Goal: Task Accomplishment & Management: Manage account settings

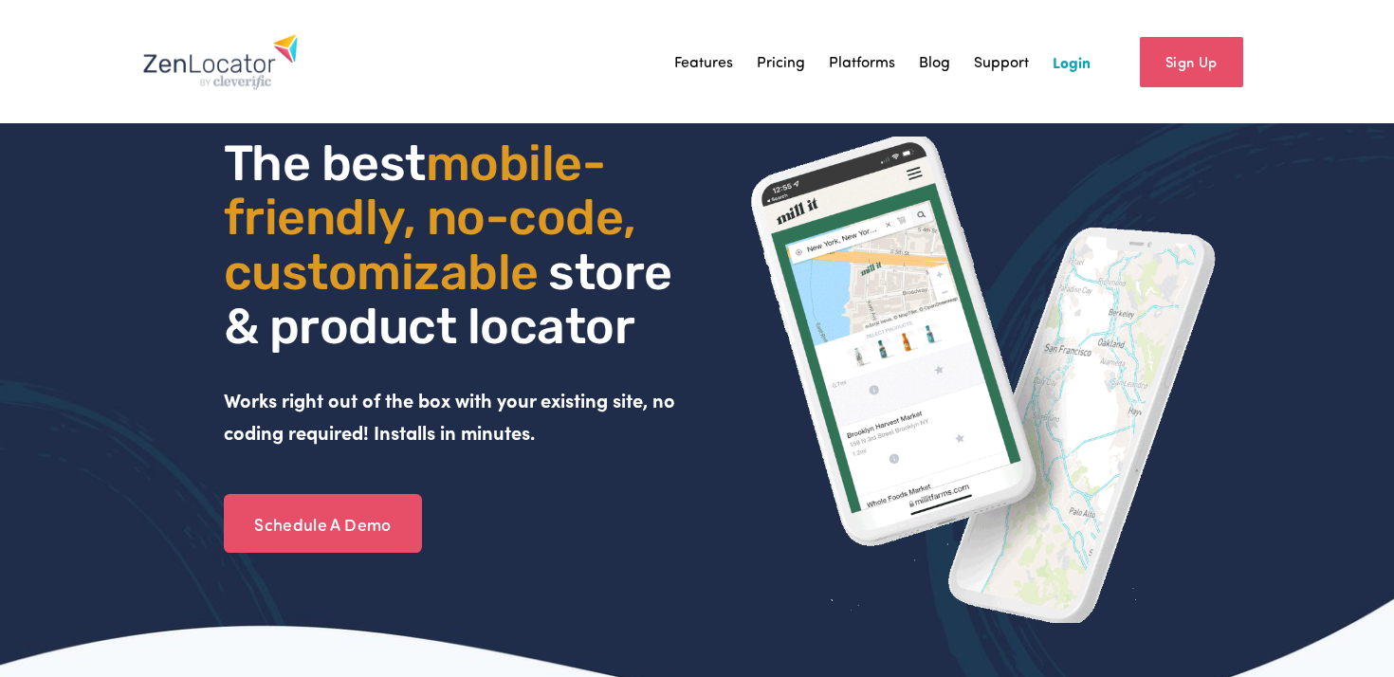
click at [1072, 61] on link "Login" at bounding box center [1071, 61] width 38 height 28
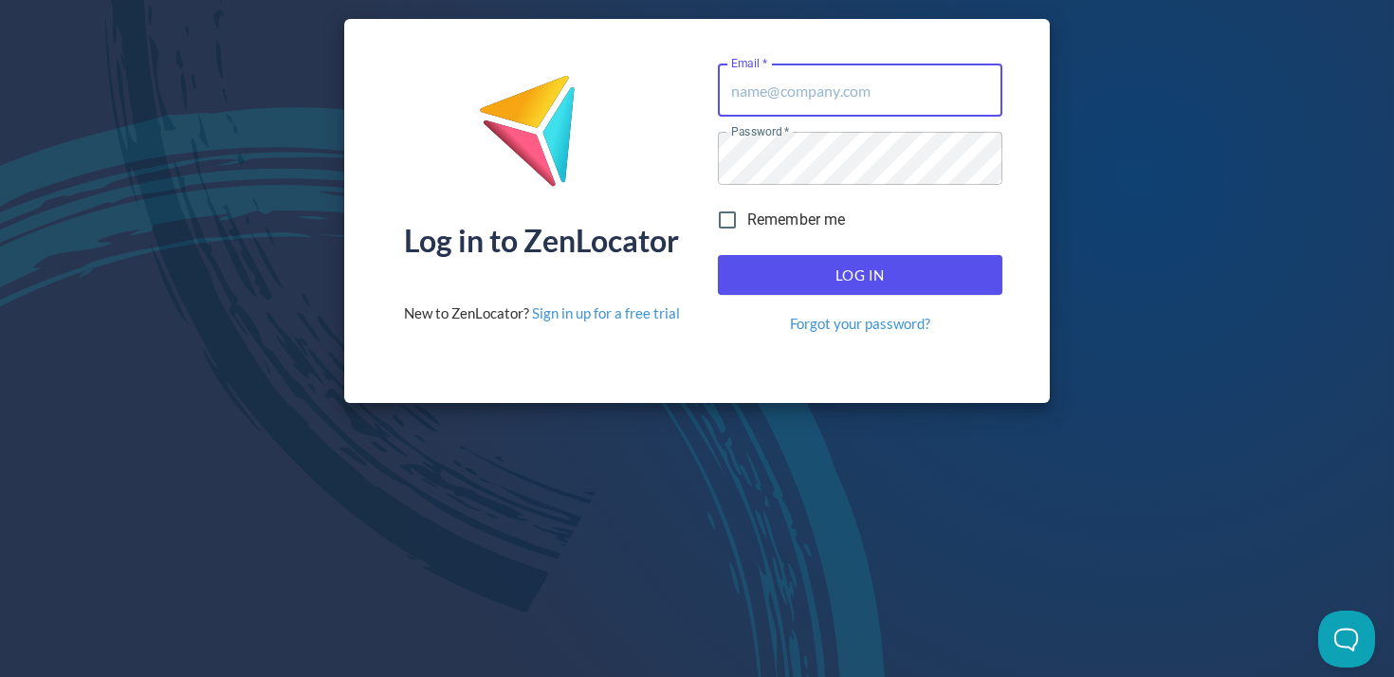
type input "[PERSON_NAME][EMAIL_ADDRESS][PERSON_NAME][DOMAIN_NAME]"
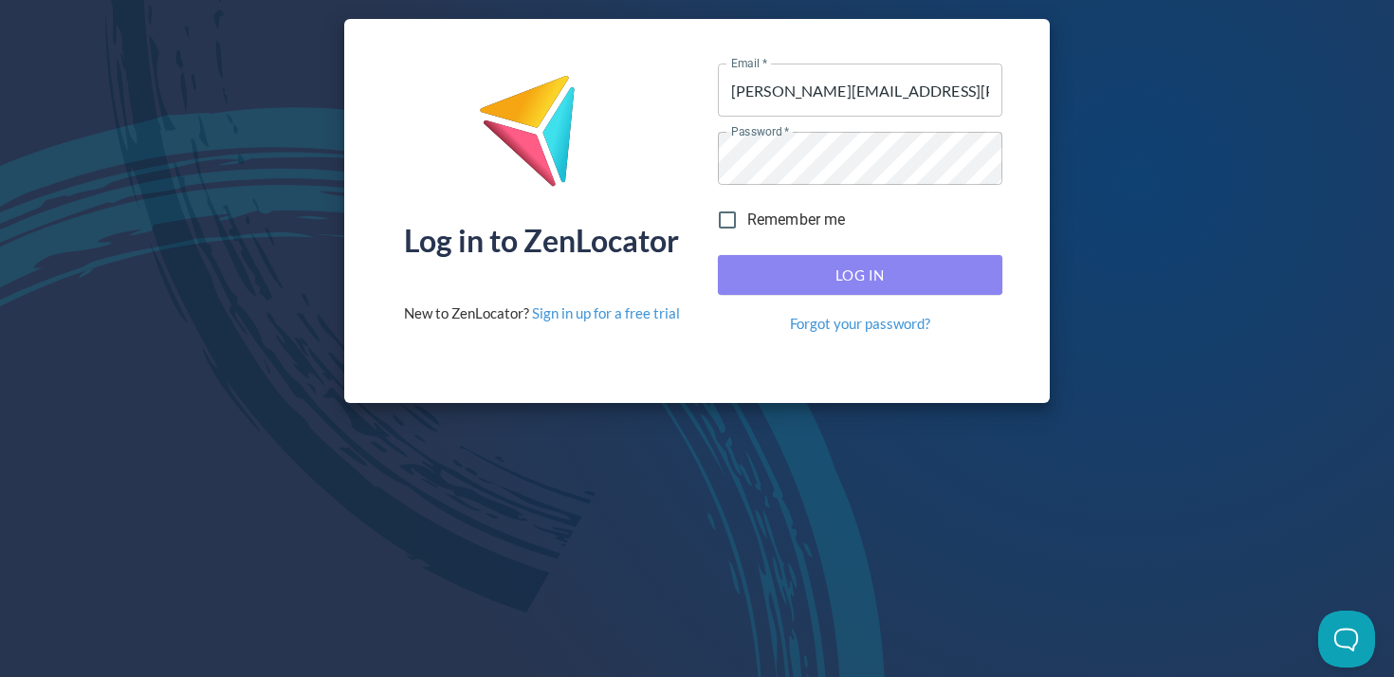
click at [812, 267] on span "Log In" at bounding box center [860, 275] width 243 height 25
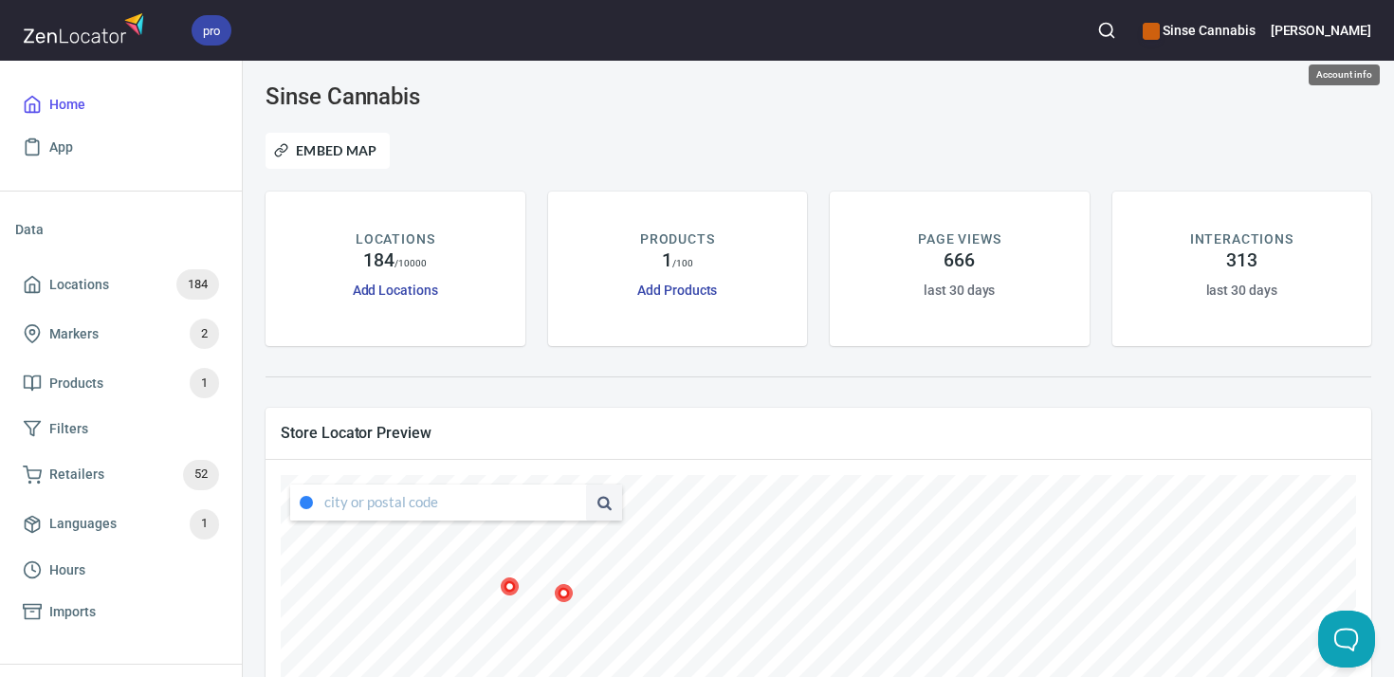
click at [1333, 27] on h6 "[PERSON_NAME]" at bounding box center [1320, 30] width 100 height 21
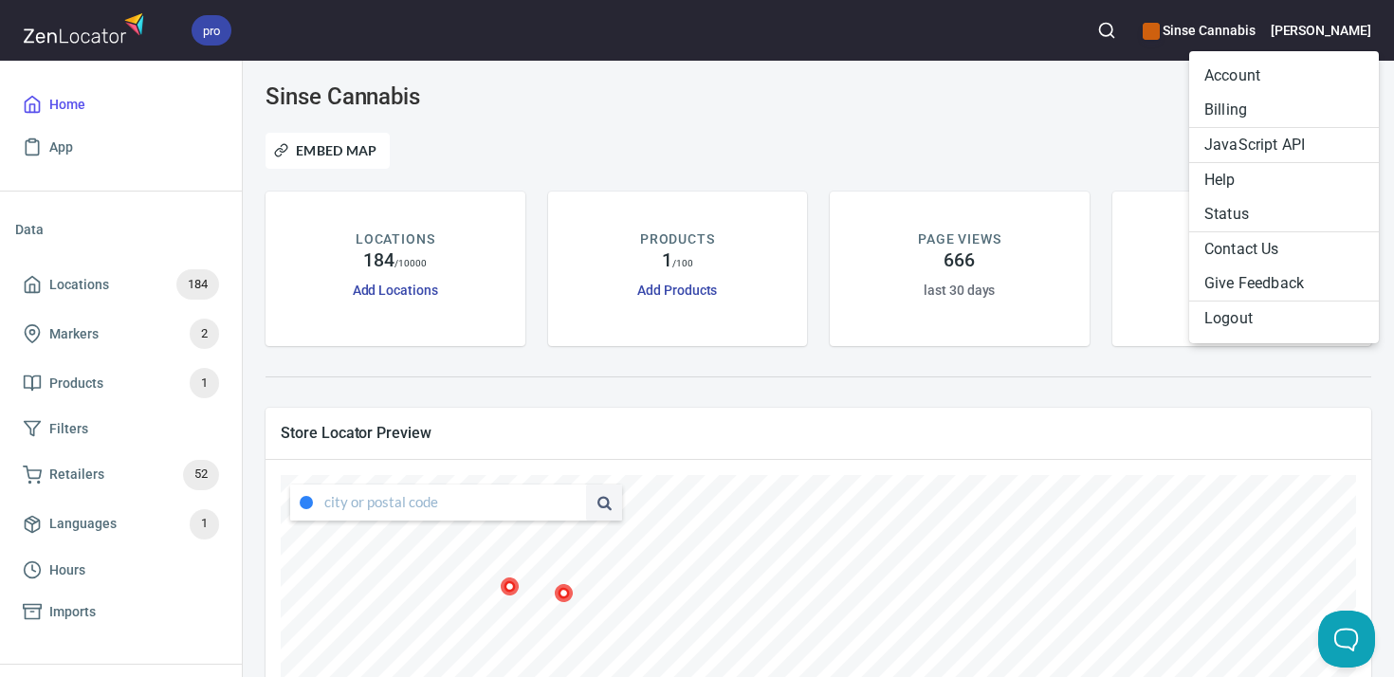
click at [1237, 100] on li "Billing" at bounding box center [1284, 110] width 190 height 34
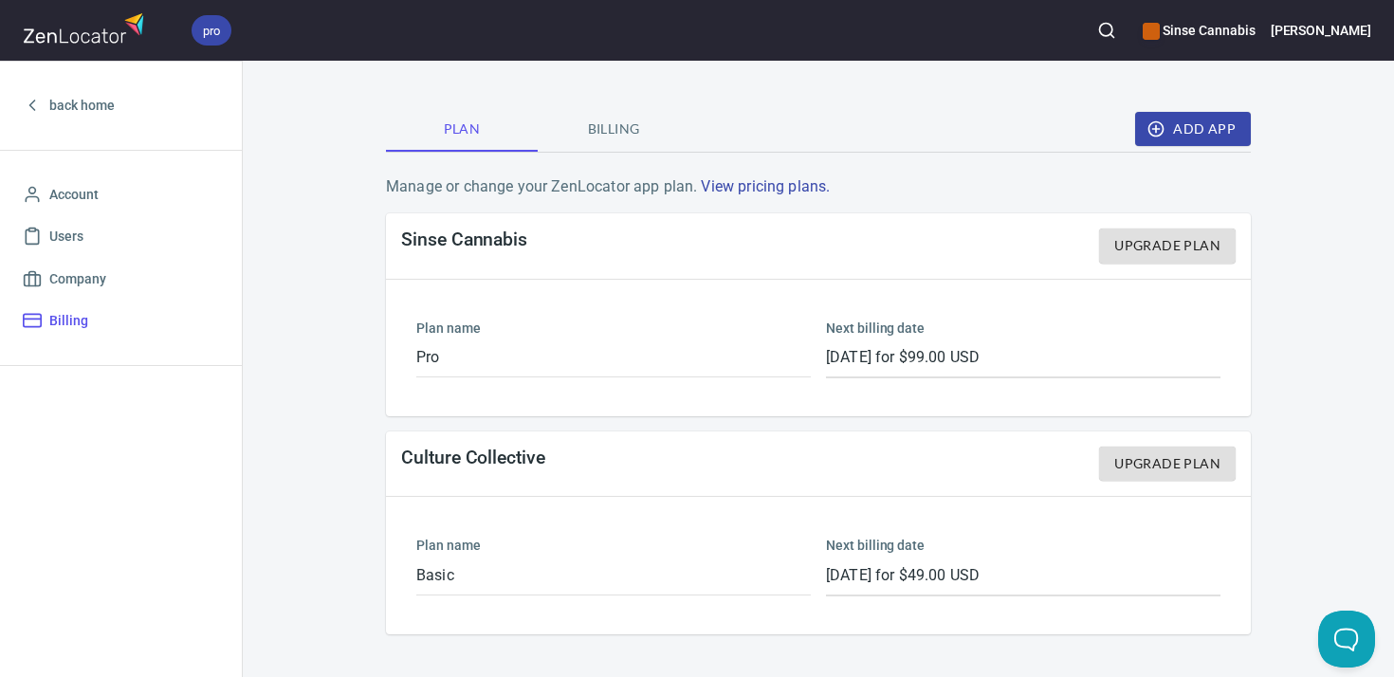
click at [607, 116] on button "Billing" at bounding box center [614, 129] width 152 height 46
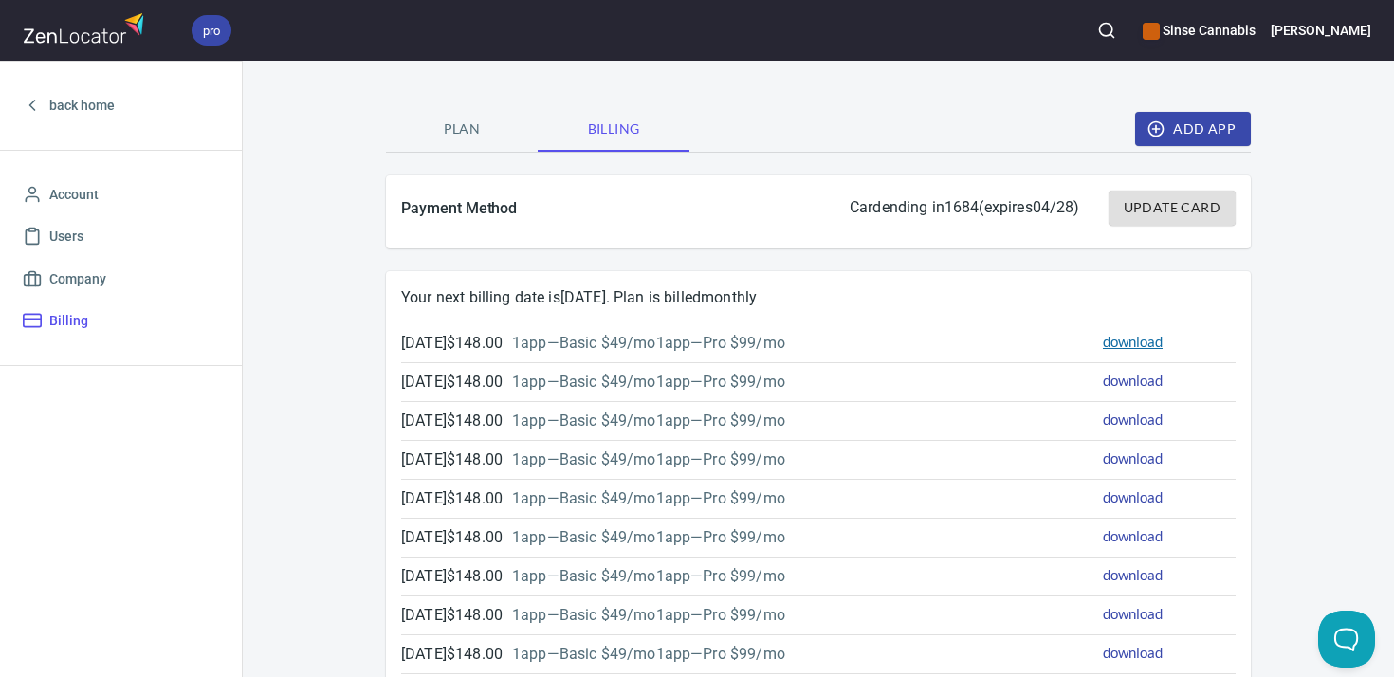
click at [1125, 337] on link "download" at bounding box center [1133, 341] width 60 height 17
